Goal: Information Seeking & Learning: Learn about a topic

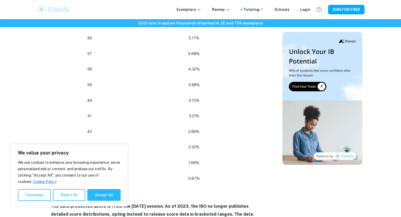
scroll to position [869, 0]
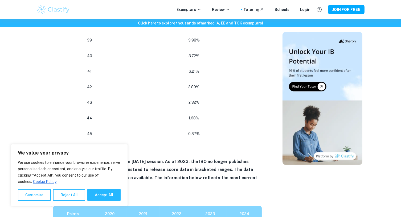
drag, startPoint x: 109, startPoint y: 193, endPoint x: 112, endPoint y: 188, distance: 6.3
click at [109, 193] on button "Accept All" at bounding box center [103, 195] width 33 height 12
checkbox input "true"
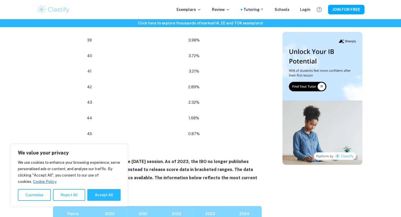
checkbox input "true"
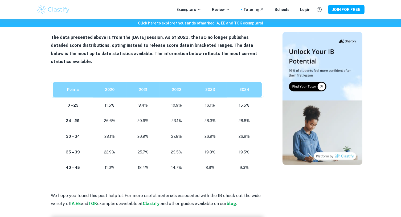
scroll to position [931, 0]
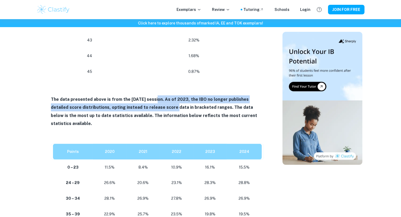
drag, startPoint x: 154, startPoint y: 92, endPoint x: 147, endPoint y: 95, distance: 8.2
click at [148, 96] on p "The data presented above is from the [DATE] session. As of 2023, the IBO no lon…" at bounding box center [157, 112] width 213 height 32
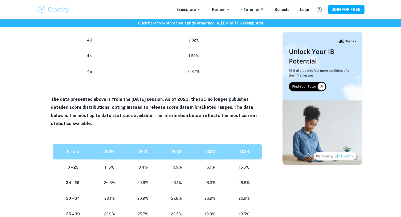
click at [170, 128] on p at bounding box center [157, 132] width 213 height 8
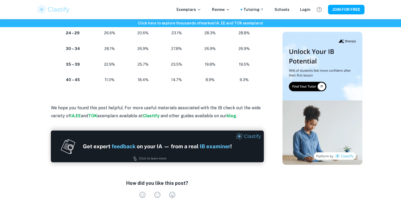
scroll to position [1019, 0]
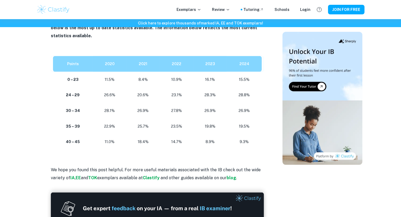
drag, startPoint x: 102, startPoint y: 63, endPoint x: 101, endPoint y: 66, distance: 3.3
click at [101, 76] on p "11.5%" at bounding box center [109, 79] width 25 height 7
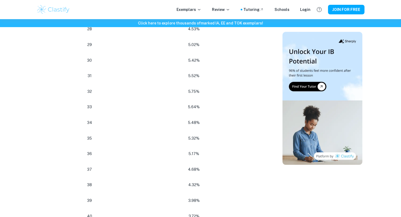
scroll to position [833, 0]
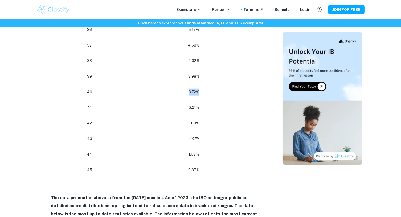
drag, startPoint x: 186, startPoint y: 84, endPoint x: 203, endPoint y: 82, distance: 16.3
click at [203, 89] on p "3.72%" at bounding box center [193, 92] width 127 height 7
click at [205, 134] on td "2.32%" at bounding box center [195, 139] width 138 height 16
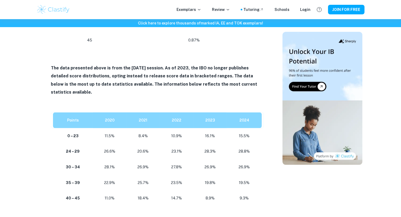
scroll to position [1019, 0]
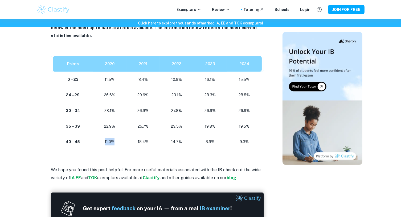
drag, startPoint x: 104, startPoint y: 125, endPoint x: 120, endPoint y: 129, distance: 16.0
click at [120, 134] on td "11.0%" at bounding box center [110, 142] width 34 height 16
click at [121, 134] on td "11.0%" at bounding box center [110, 142] width 34 height 16
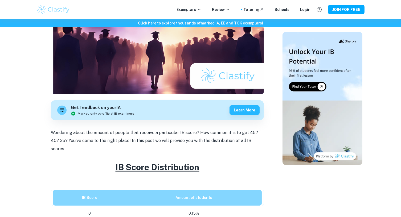
scroll to position [150, 0]
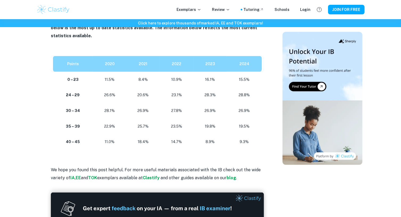
scroll to position [1144, 0]
